Goal: Information Seeking & Learning: Check status

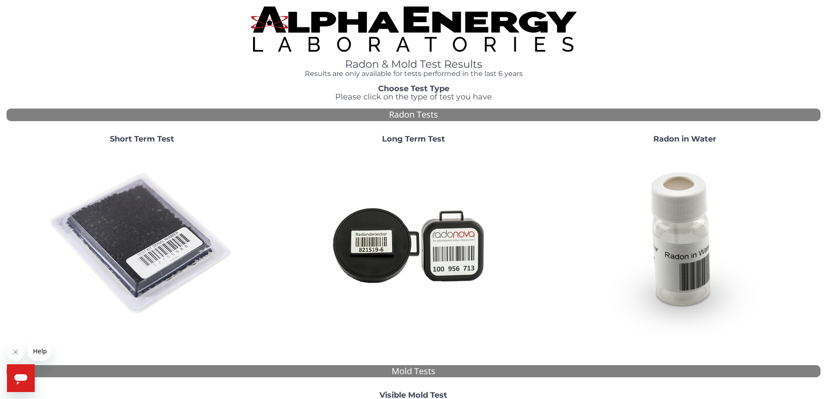
click at [356, 26] on img at bounding box center [414, 29] width 326 height 45
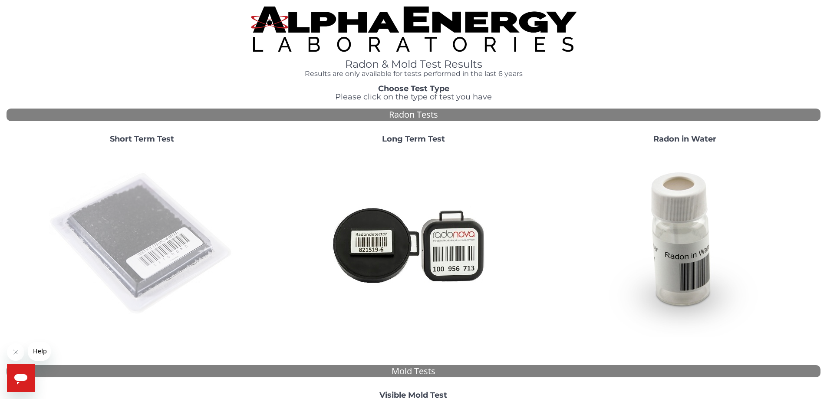
click at [164, 210] on img at bounding box center [142, 244] width 187 height 187
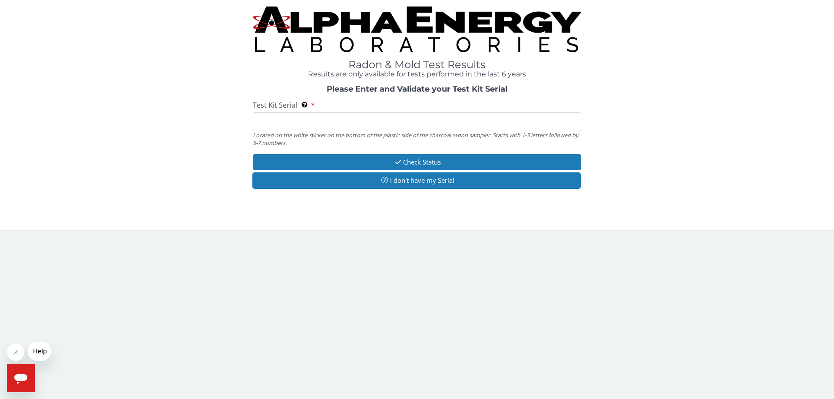
click at [354, 129] on input "Test Kit Serial Located on the white sticker on the bottom of the plastic side …" at bounding box center [417, 121] width 328 height 19
paste input "RA204821"
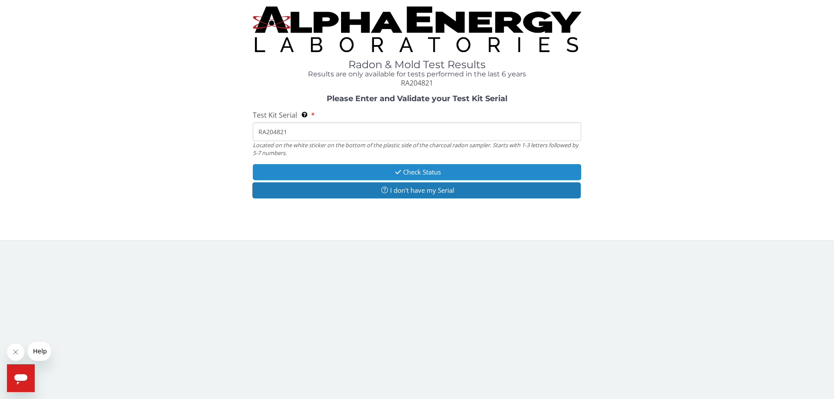
type input "RA204821"
click at [426, 175] on button "Check Status" at bounding box center [417, 172] width 328 height 16
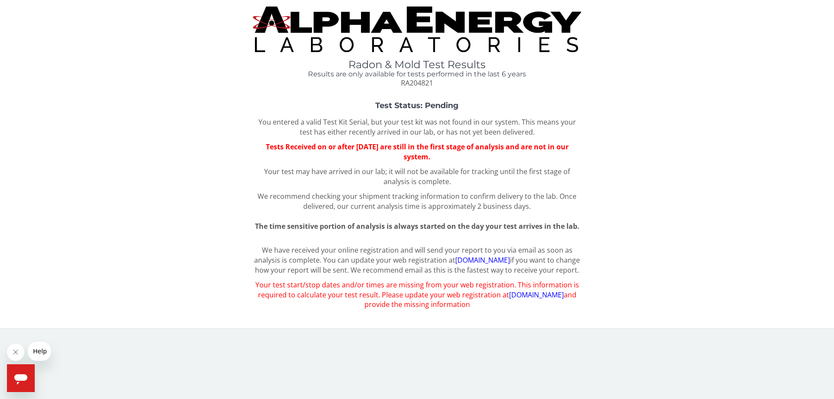
click at [506, 261] on link "[DOMAIN_NAME]" at bounding box center [482, 260] width 55 height 10
